Goal: Find specific page/section: Find specific page/section

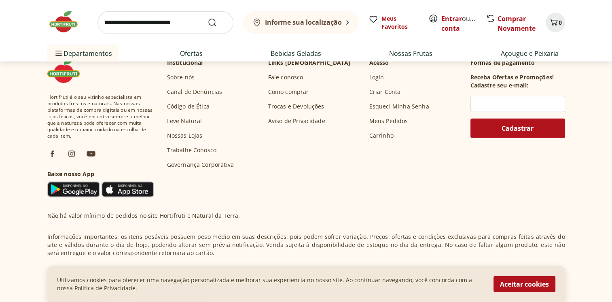
scroll to position [2275, 0]
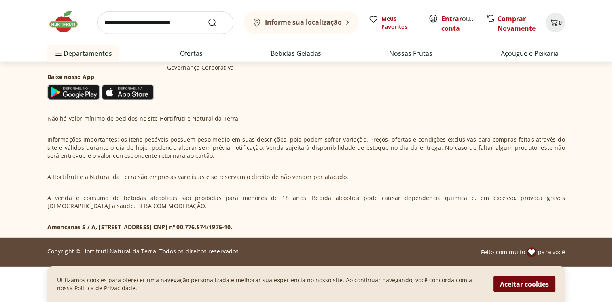
click at [525, 279] on button "Aceitar cookies" at bounding box center [524, 284] width 62 height 16
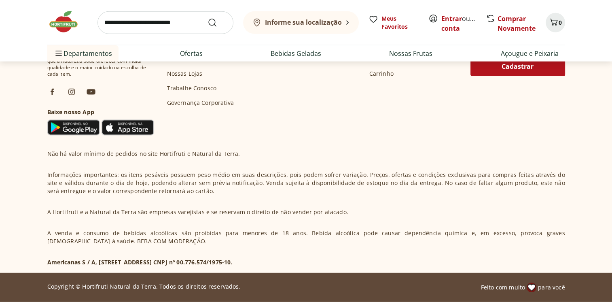
scroll to position [2239, 0]
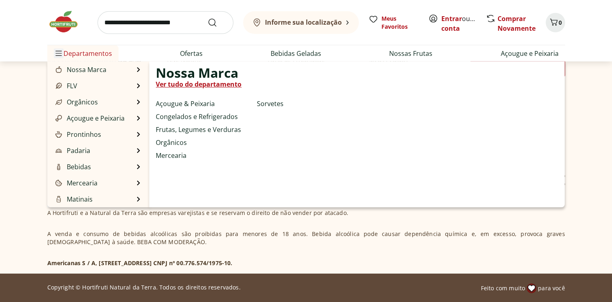
click at [60, 55] on icon "Menu" at bounding box center [58, 53] width 6 height 6
click at [308, 129] on div "Nossa Marca Ver tudo do departamento Açougue & Peixaria Congelados e Refrigerad…" at bounding box center [356, 134] width 415 height 146
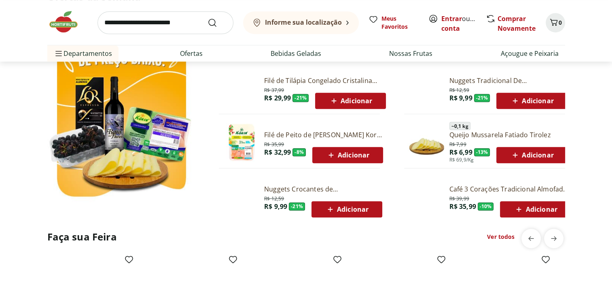
scroll to position [40, 0]
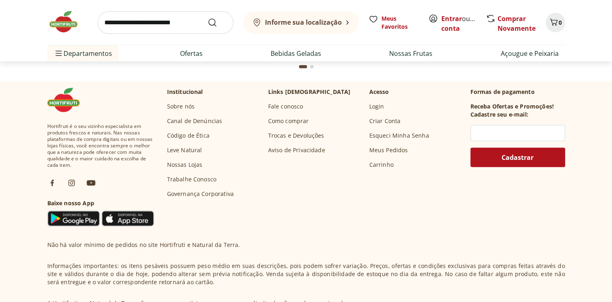
scroll to position [2170, 0]
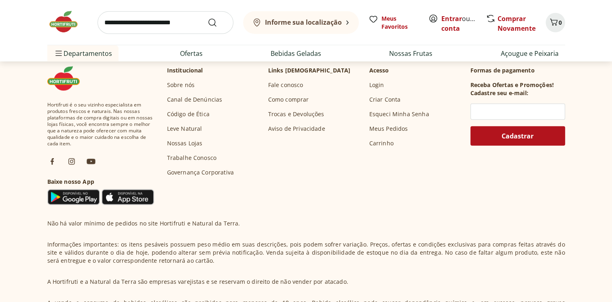
click at [274, 84] on link "Fale conosco" at bounding box center [285, 85] width 35 height 8
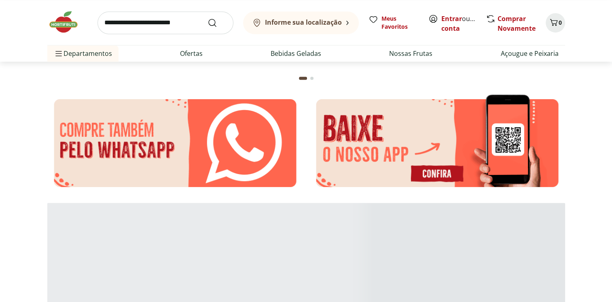
scroll to position [1583, 0]
